Goal: Information Seeking & Learning: Learn about a topic

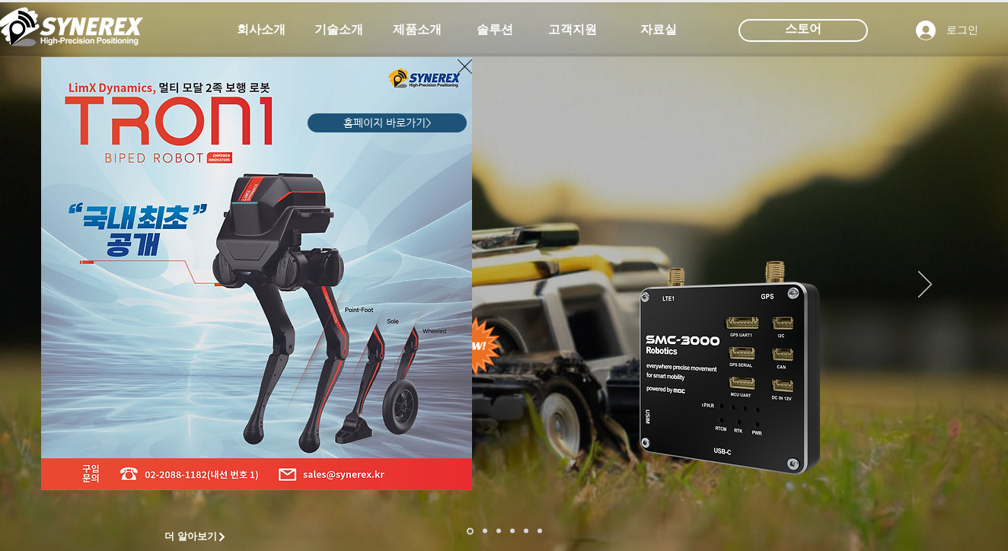
click at [463, 65] on icon "사이트로 돌아가기" at bounding box center [464, 66] width 14 height 14
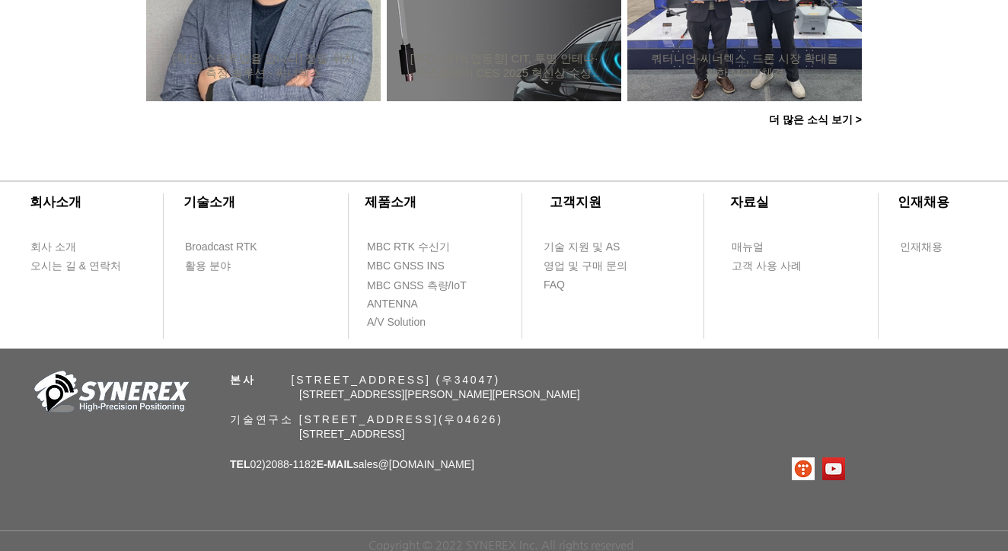
scroll to position [1607, 0]
click at [922, 244] on span "인재채용" at bounding box center [921, 247] width 43 height 15
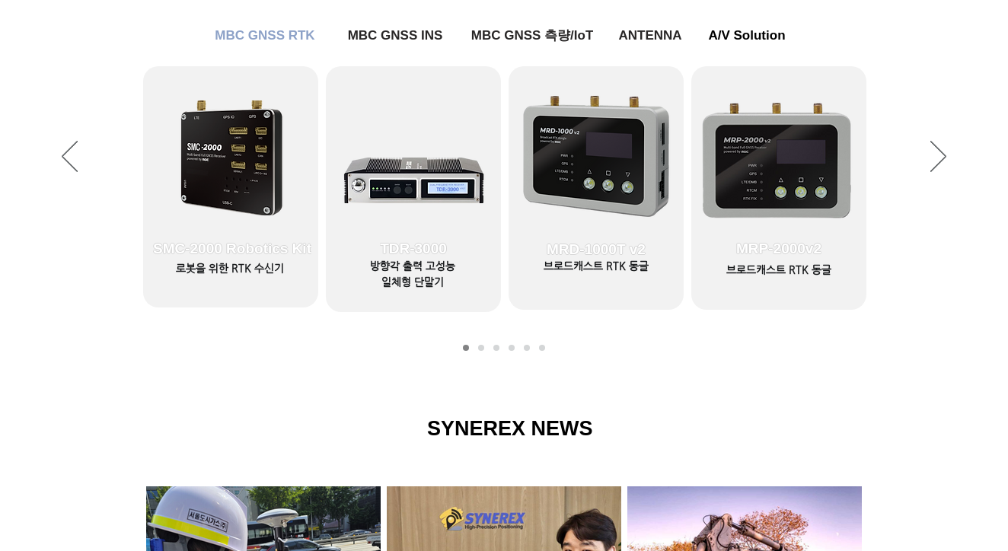
scroll to position [603, 0]
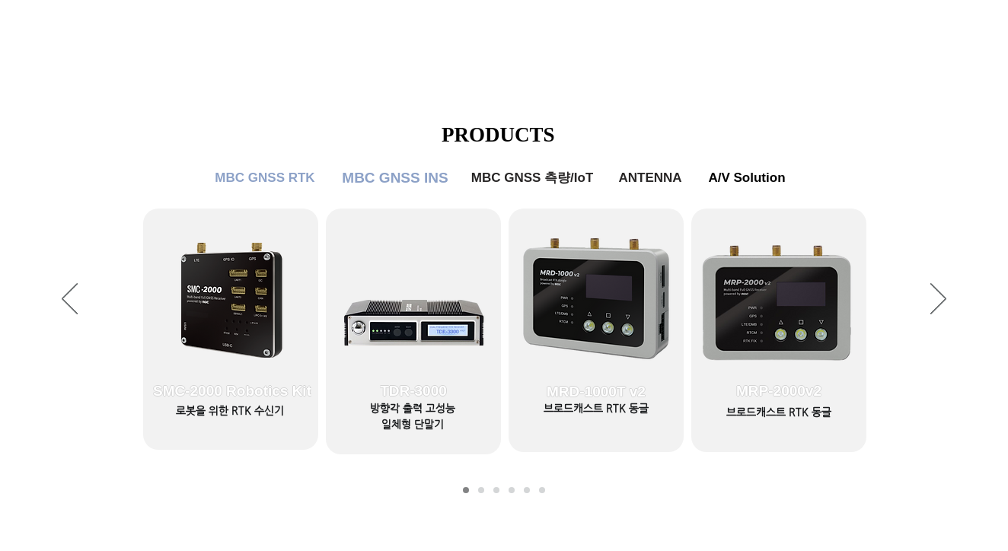
click at [405, 186] on span "MBC GNSS INS" at bounding box center [395, 178] width 106 height 17
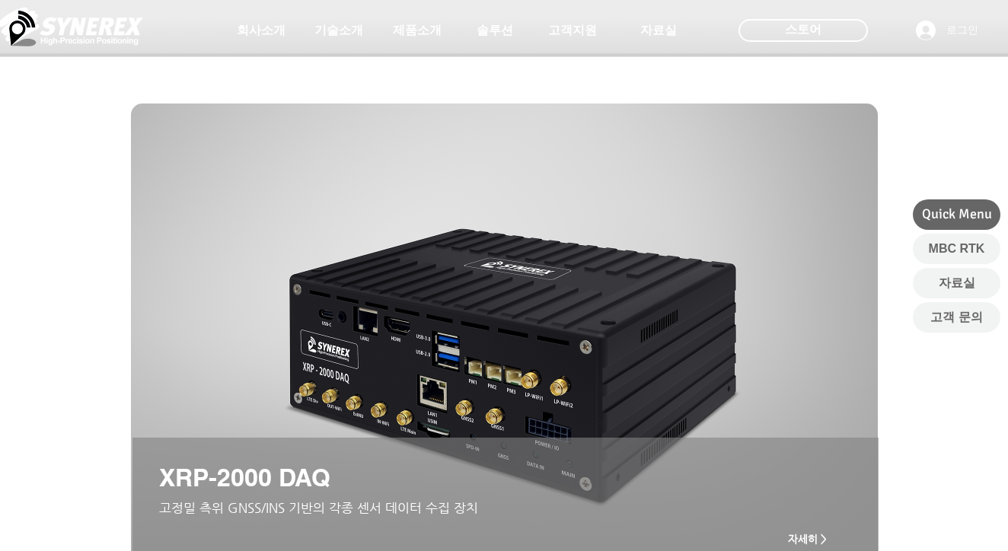
scroll to position [-2, 0]
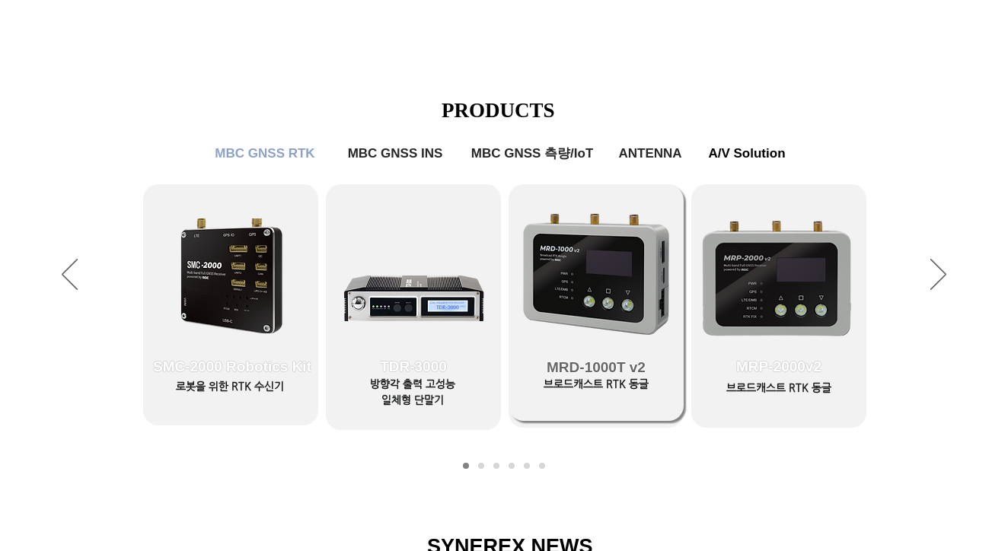
scroll to position [639, 0]
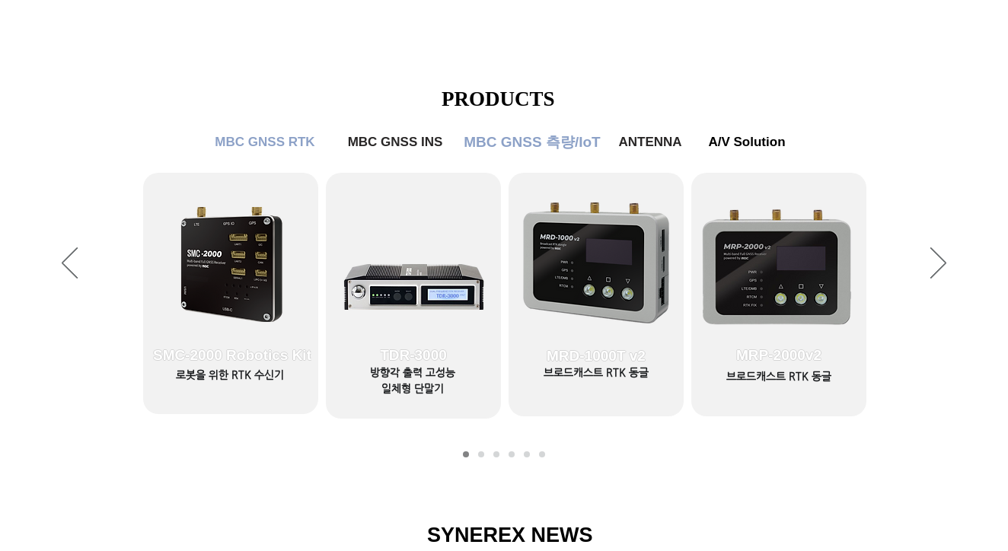
click at [550, 152] on span "MBC GNSS 측량/IoT" at bounding box center [531, 142] width 136 height 20
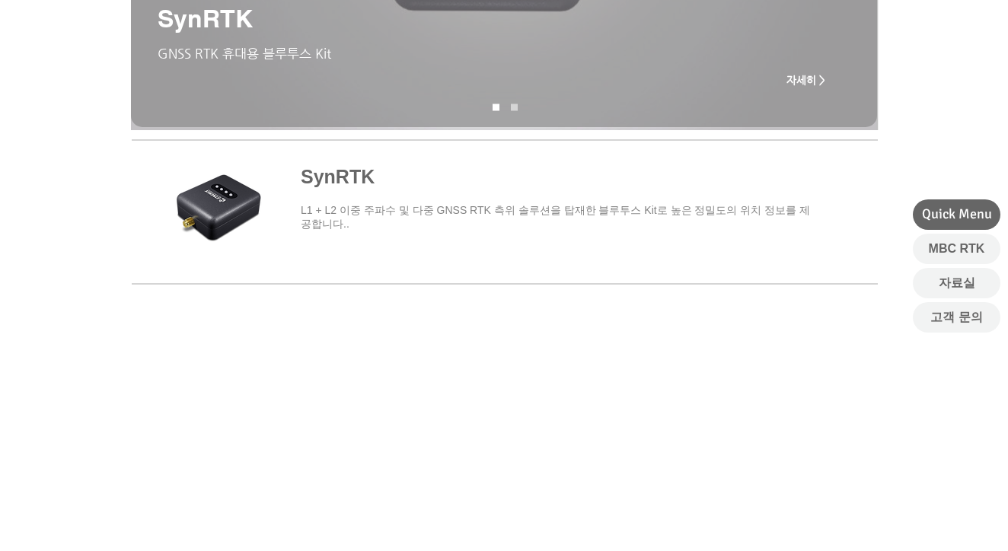
scroll to position [306, 0]
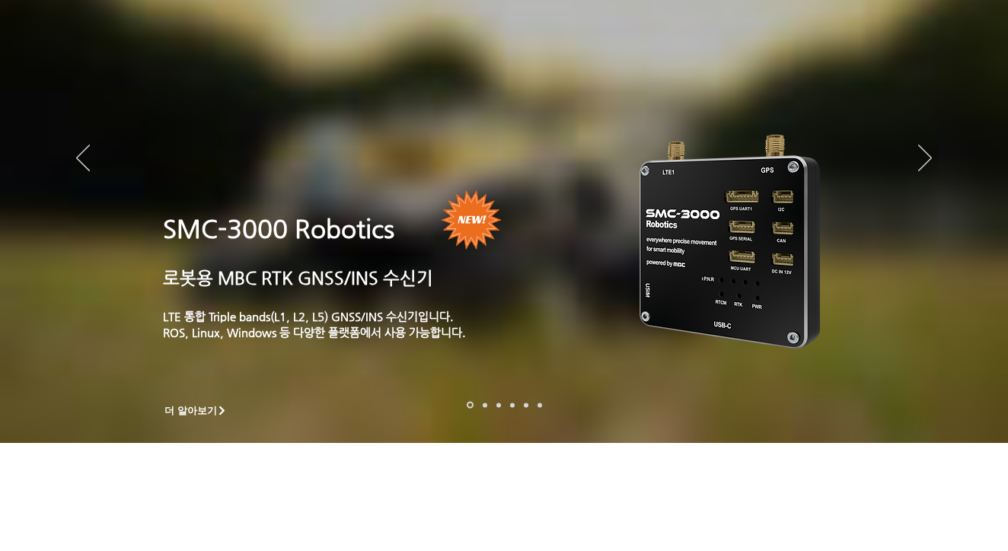
scroll to position [639, 0]
